Goal: Information Seeking & Learning: Find specific page/section

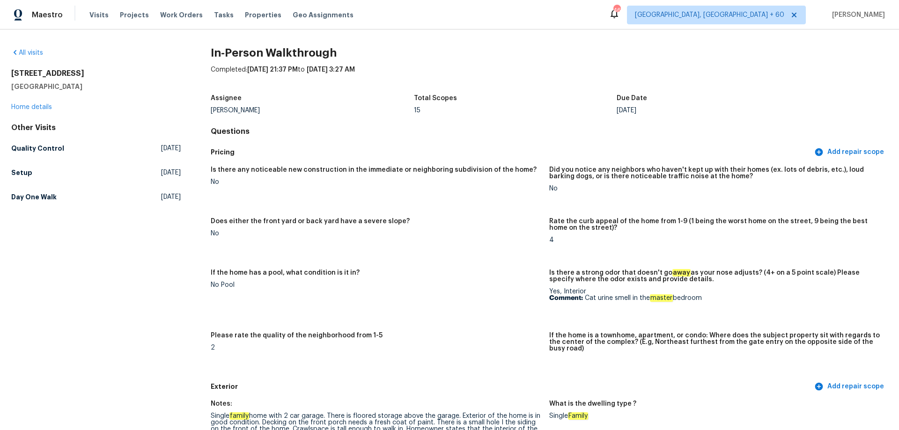
scroll to position [1217, 0]
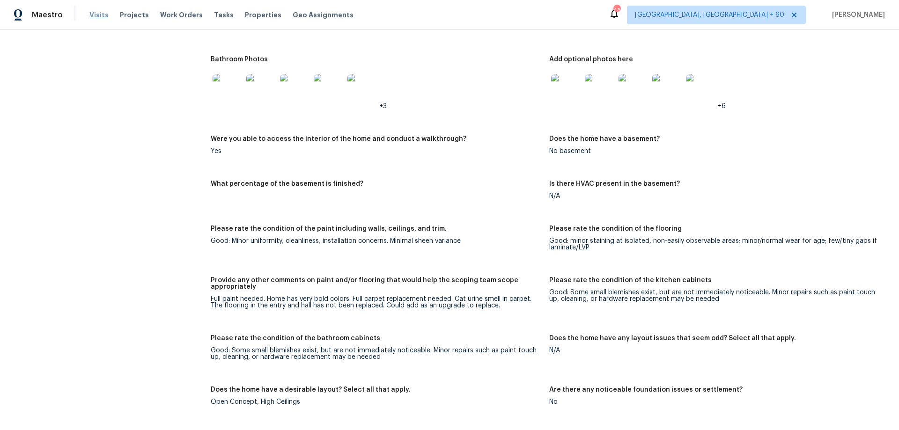
click at [95, 16] on span "Visits" at bounding box center [98, 14] width 19 height 9
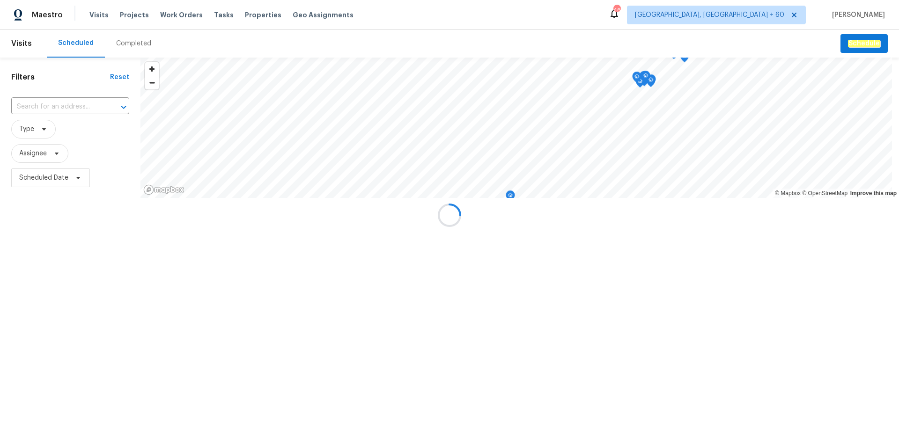
click at [122, 43] on div at bounding box center [449, 215] width 899 height 430
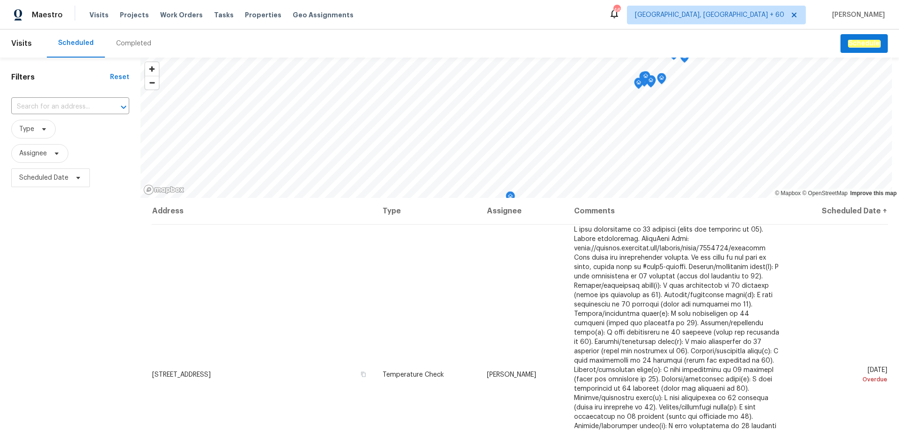
click at [127, 44] on div "Completed" at bounding box center [133, 43] width 35 height 9
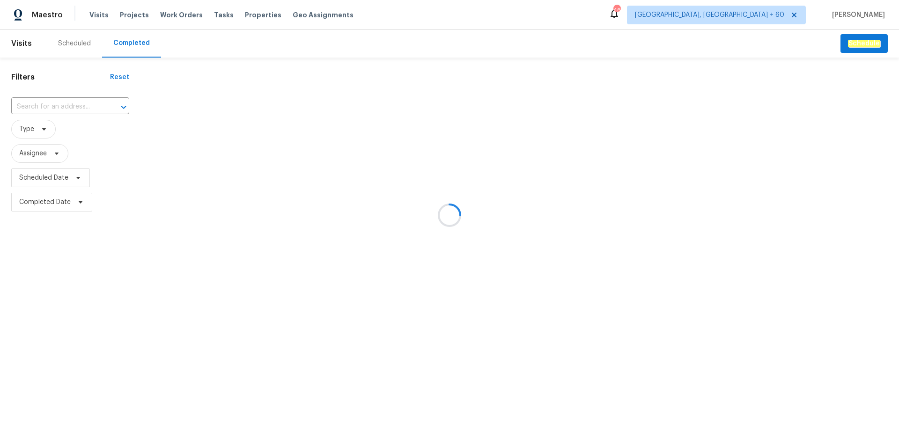
click at [47, 103] on div at bounding box center [449, 215] width 899 height 430
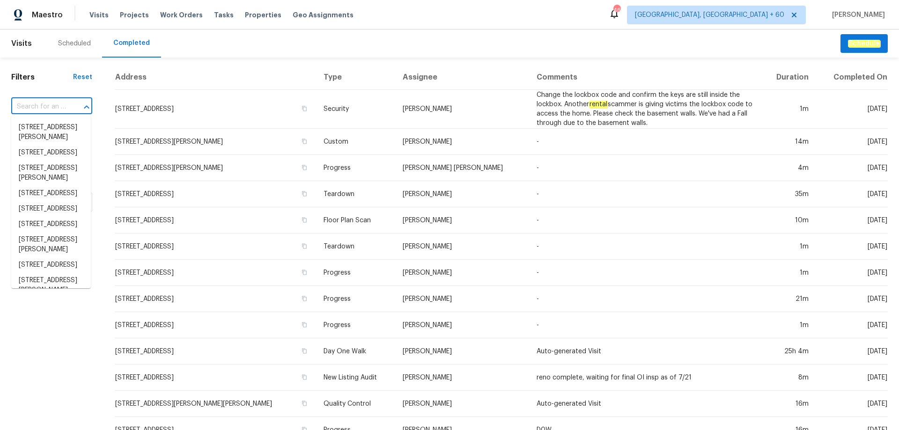
click at [57, 103] on input "text" at bounding box center [38, 107] width 55 height 15
paste input "[STREET_ADDRESS]"
type input "[STREET_ADDRESS]"
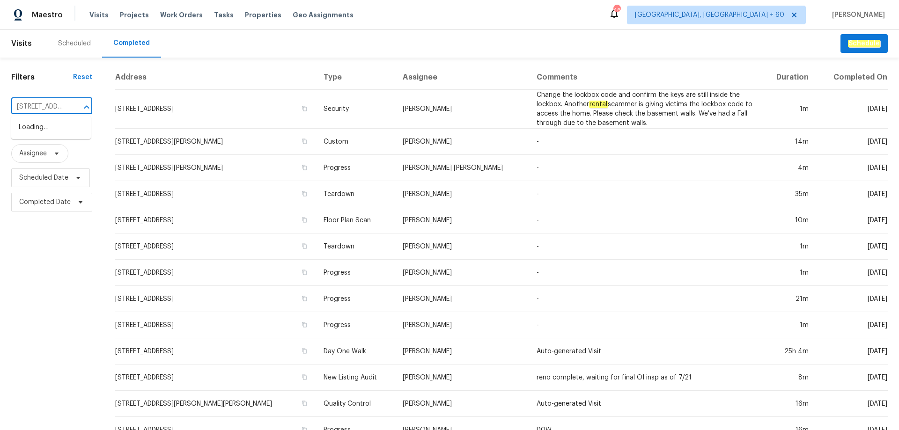
scroll to position [0, 58]
click at [49, 131] on li "[STREET_ADDRESS]" at bounding box center [51, 127] width 80 height 15
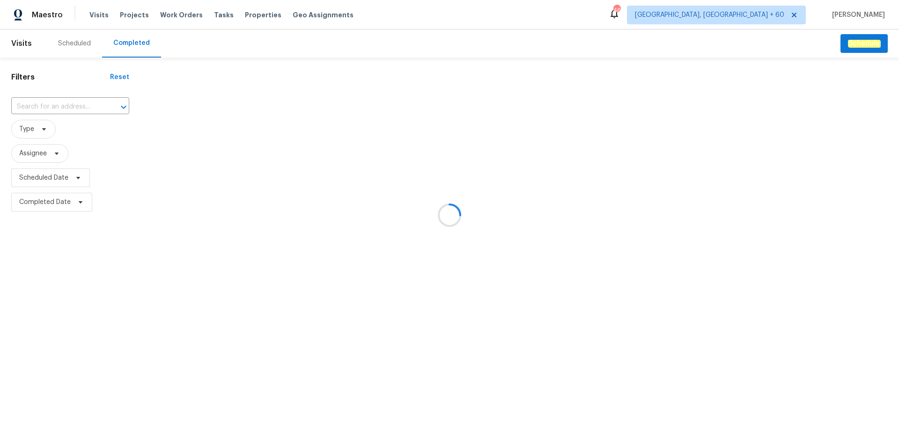
type input "[STREET_ADDRESS]"
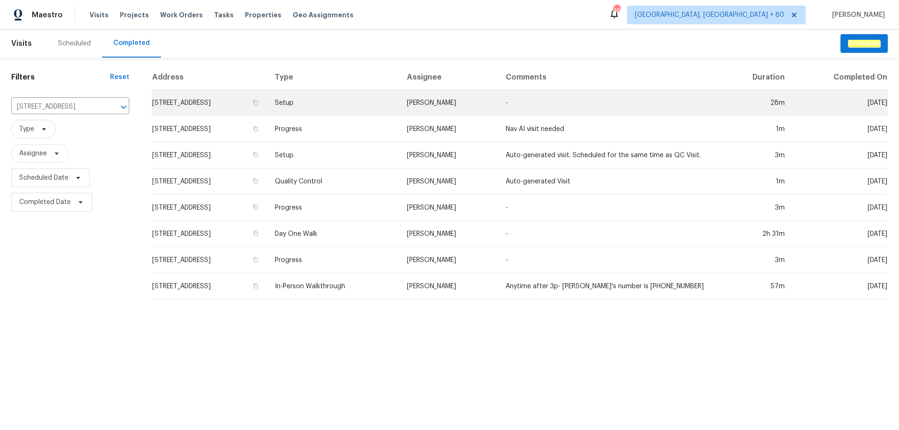
click at [257, 102] on td "[STREET_ADDRESS]" at bounding box center [210, 103] width 116 height 26
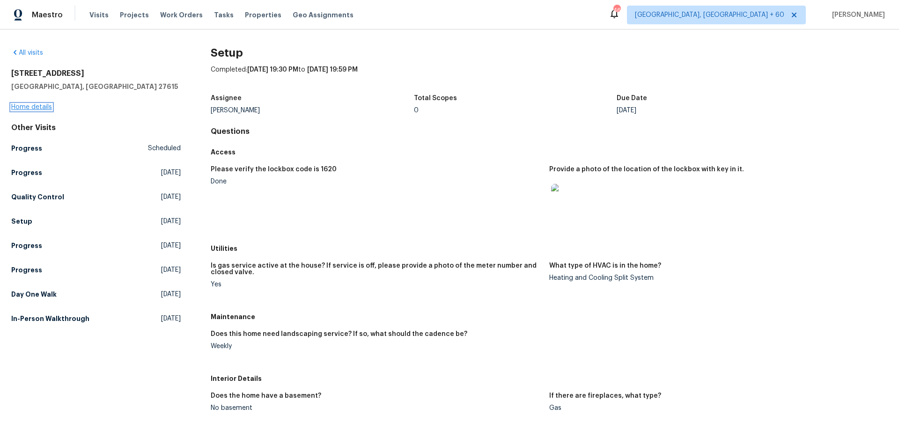
click at [38, 109] on link "Home details" at bounding box center [31, 107] width 41 height 7
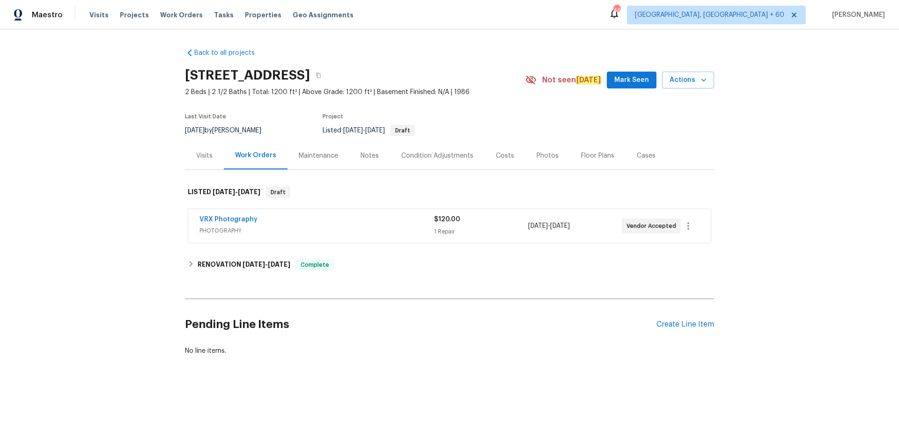
click at [541, 158] on div "Photos" at bounding box center [547, 155] width 22 height 9
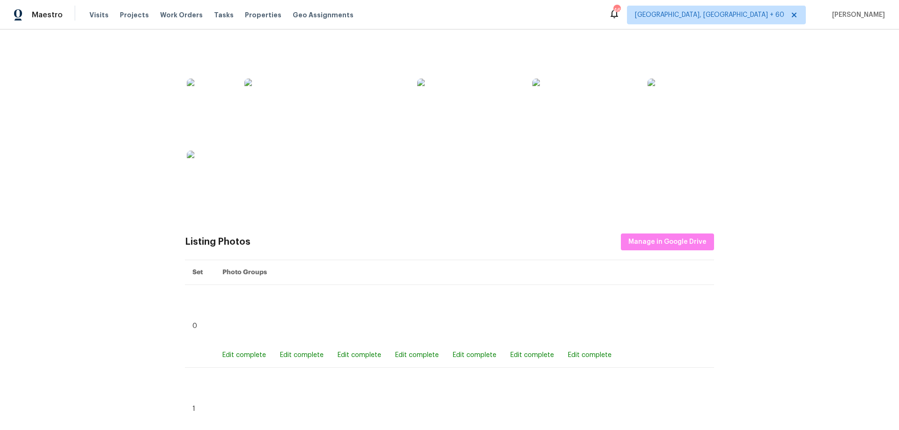
scroll to position [421, 0]
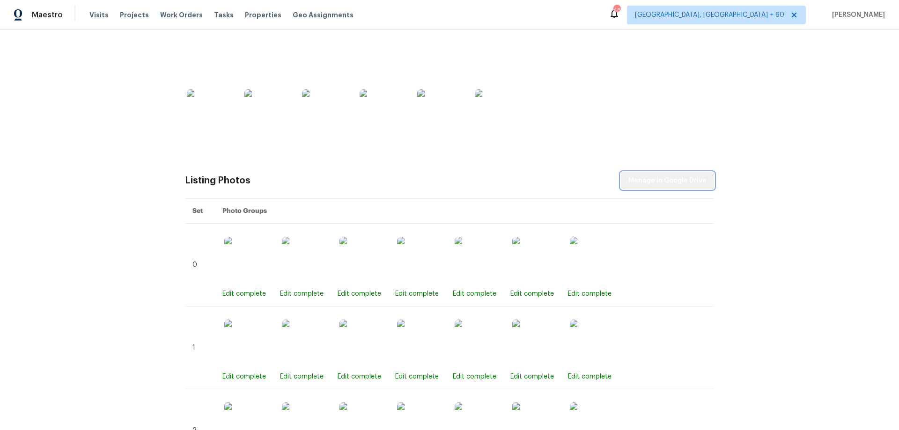
click at [680, 189] on button "Manage in Google Drive" at bounding box center [667, 180] width 93 height 17
